Goal: Find specific page/section

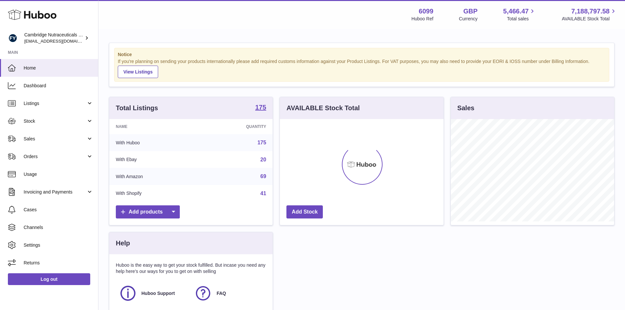
scroll to position [102, 164]
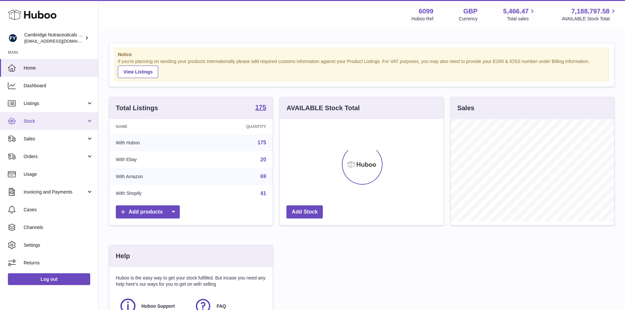
click at [45, 120] on span "Stock" at bounding box center [55, 121] width 63 height 6
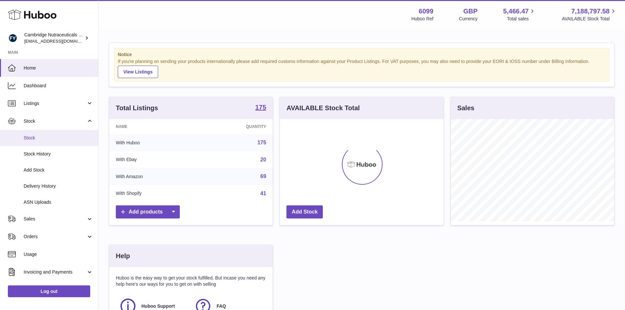
click at [31, 136] on span "Stock" at bounding box center [59, 138] width 70 height 6
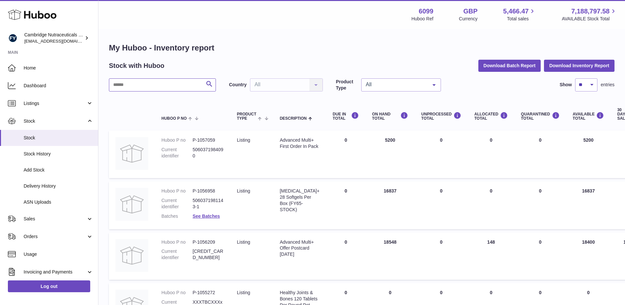
click at [158, 88] on input "text" at bounding box center [162, 84] width 107 height 13
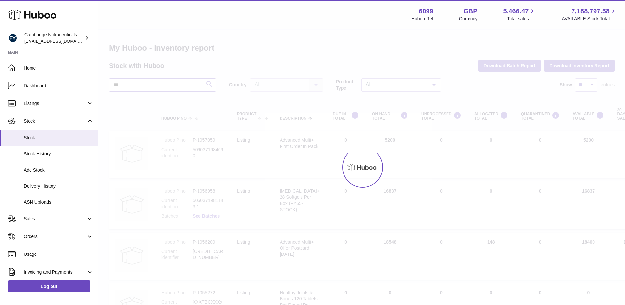
type input "****"
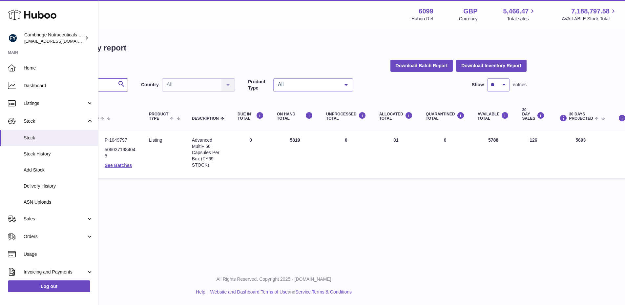
scroll to position [0, 117]
